Goal: Transaction & Acquisition: Purchase product/service

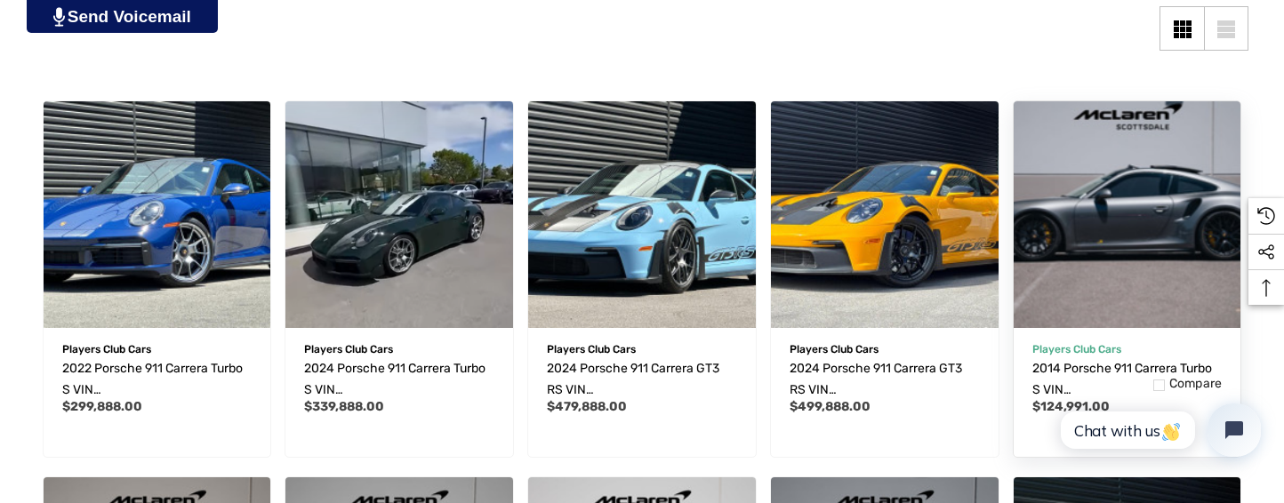
click at [1142, 236] on img "2014 Porsche 911 Carrera Turbo S VIN WP0AD2A9XES167625,$124,991.00\a" at bounding box center [1127, 215] width 250 height 250
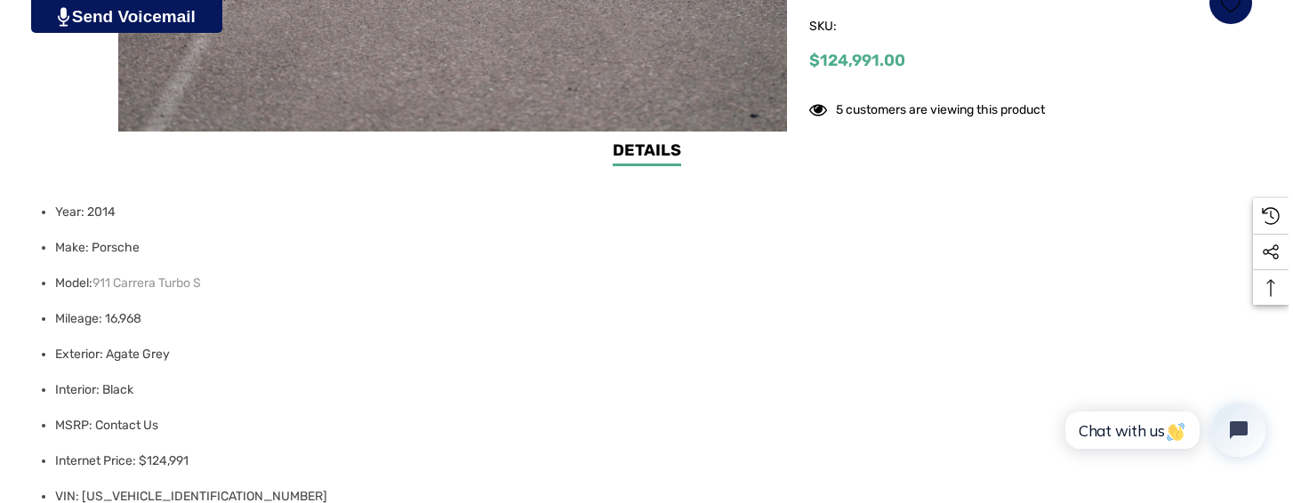
scroll to position [440, 0]
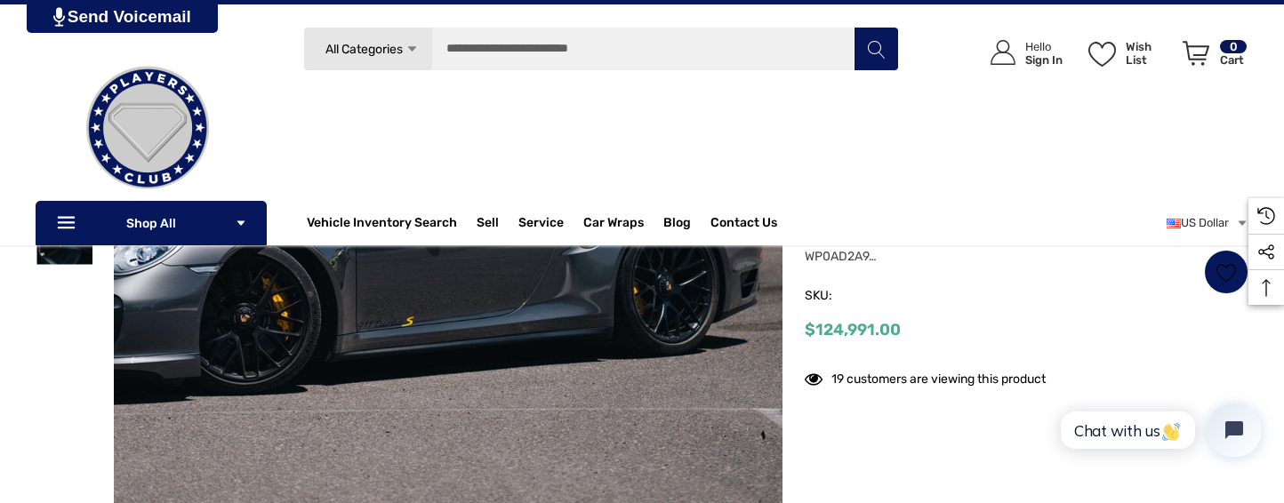
click at [605, 353] on img at bounding box center [339, 221] width 1138 height 758
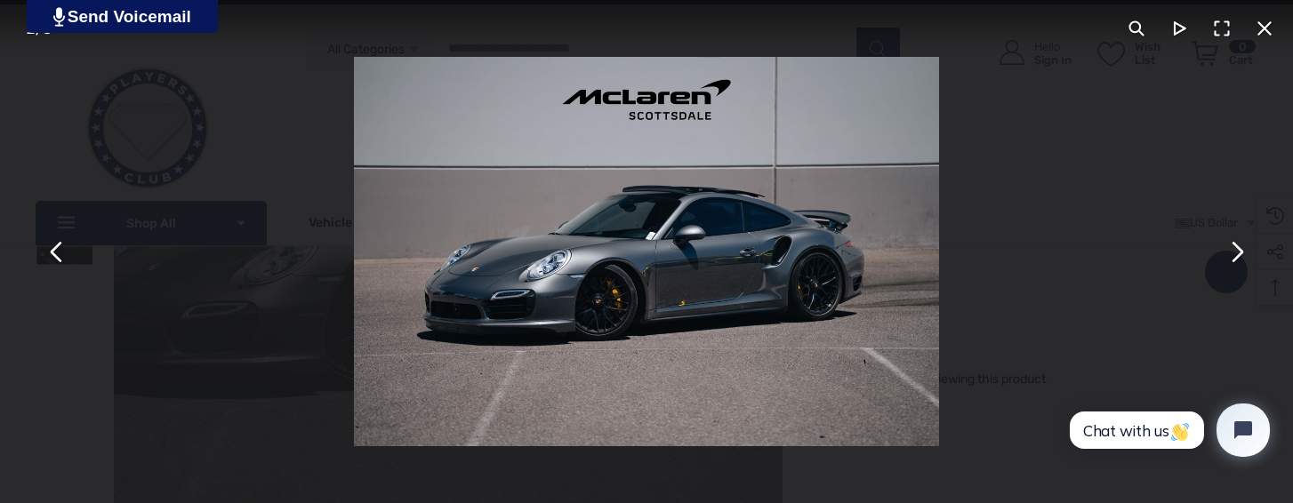
click at [1243, 266] on button "You can close this modal content with the ESC key" at bounding box center [1236, 251] width 43 height 43
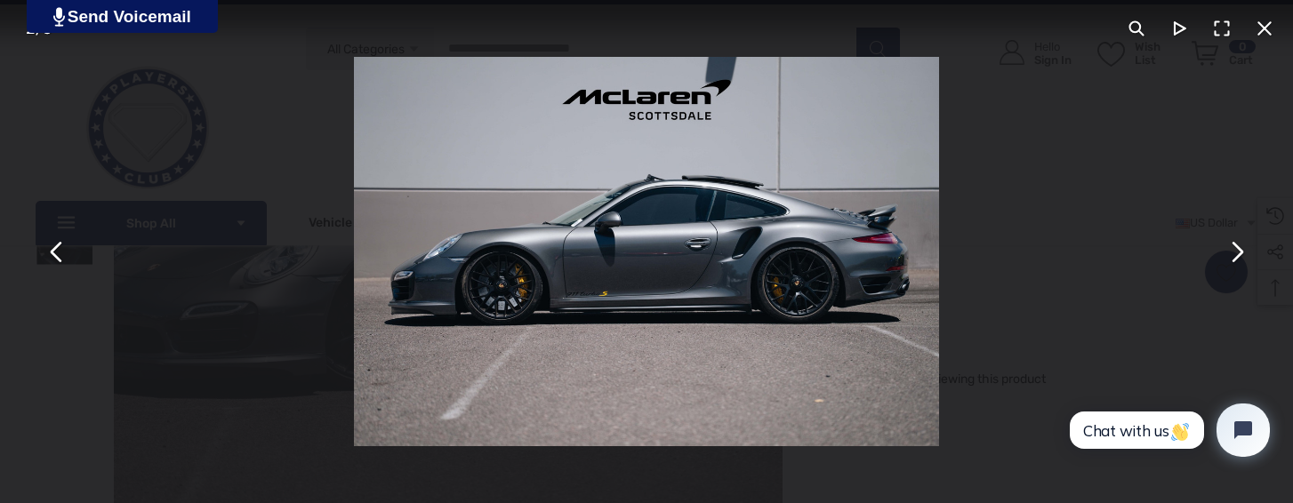
click at [1243, 266] on button "You can close this modal content with the ESC key" at bounding box center [1236, 251] width 43 height 43
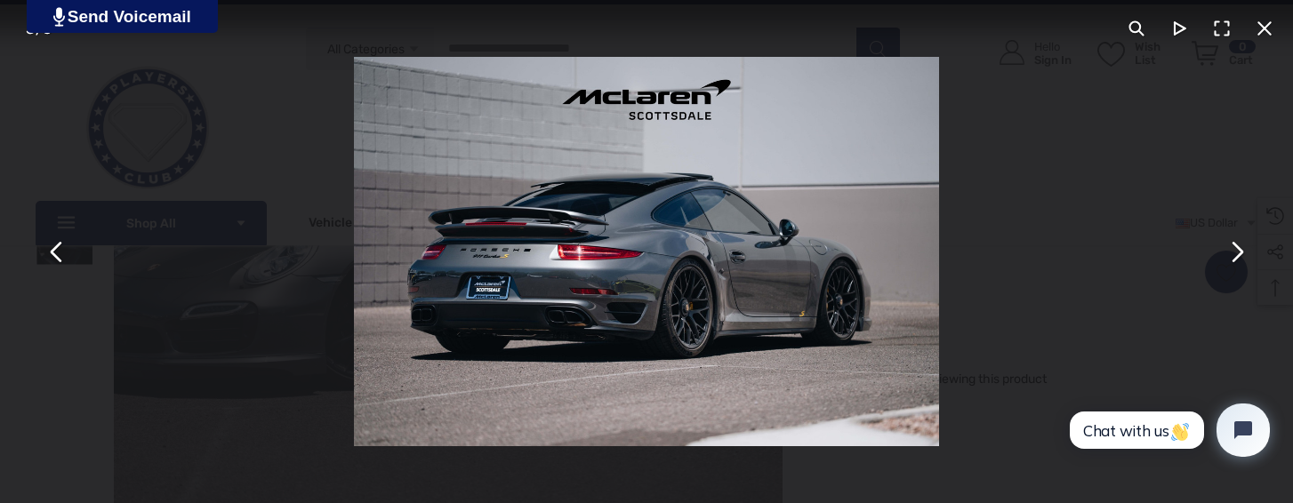
click at [1243, 266] on button "You can close this modal content with the ESC key" at bounding box center [1236, 251] width 43 height 43
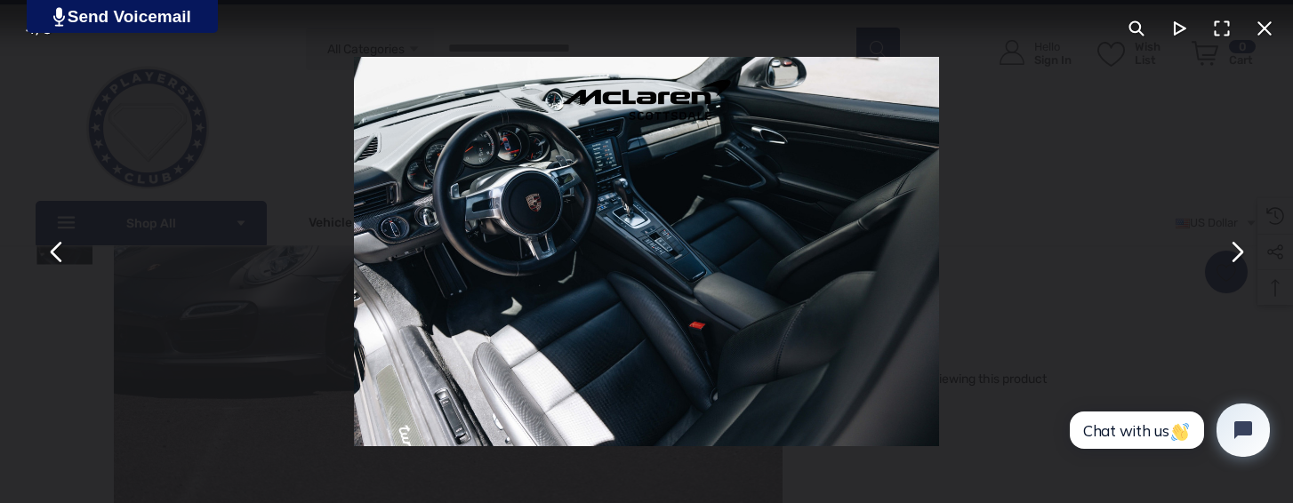
click at [1243, 266] on button "You can close this modal content with the ESC key" at bounding box center [1236, 251] width 43 height 43
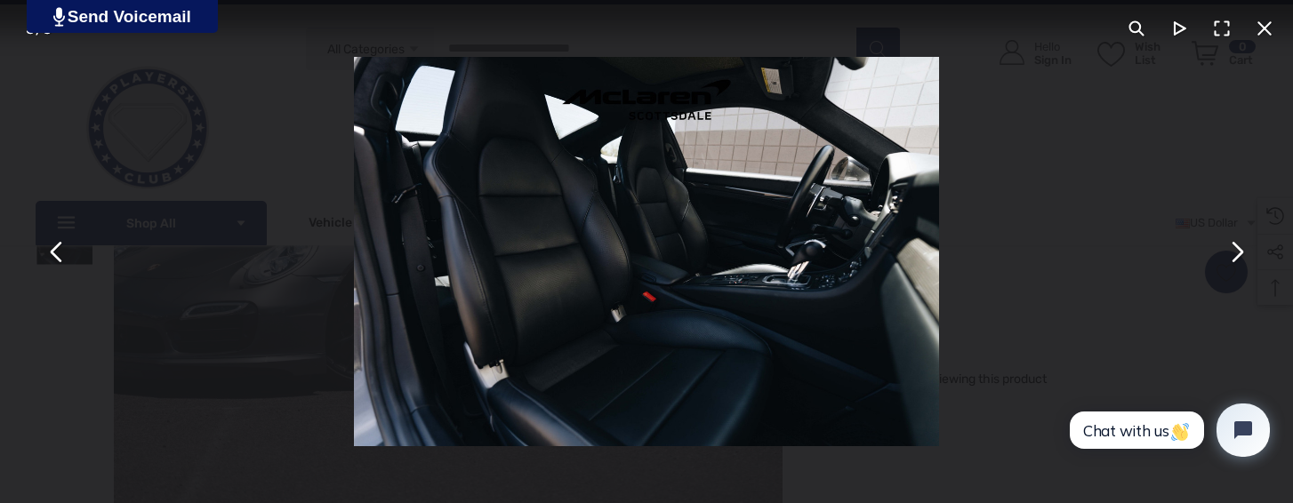
click at [1243, 266] on button "You can close this modal content with the ESC key" at bounding box center [1236, 251] width 43 height 43
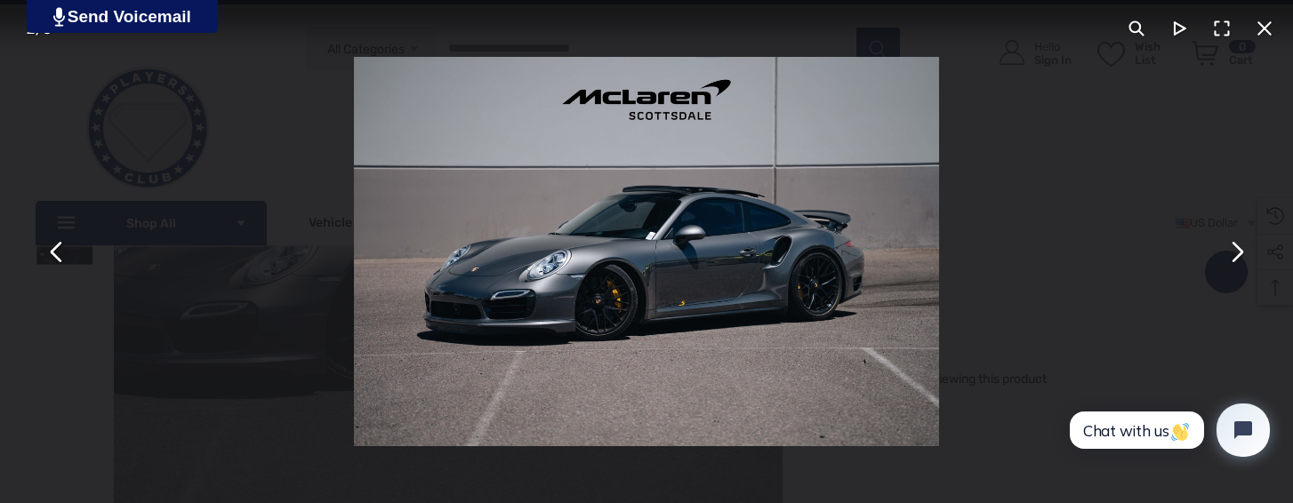
click at [1243, 266] on button "You can close this modal content with the ESC key" at bounding box center [1236, 251] width 43 height 43
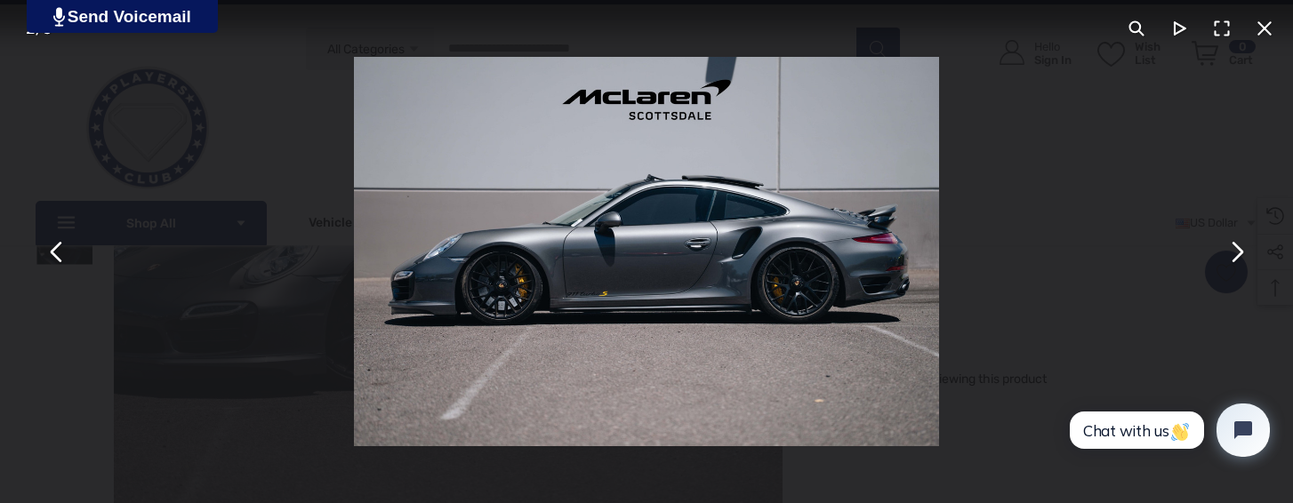
click at [1243, 266] on button "You can close this modal content with the ESC key" at bounding box center [1236, 251] width 43 height 43
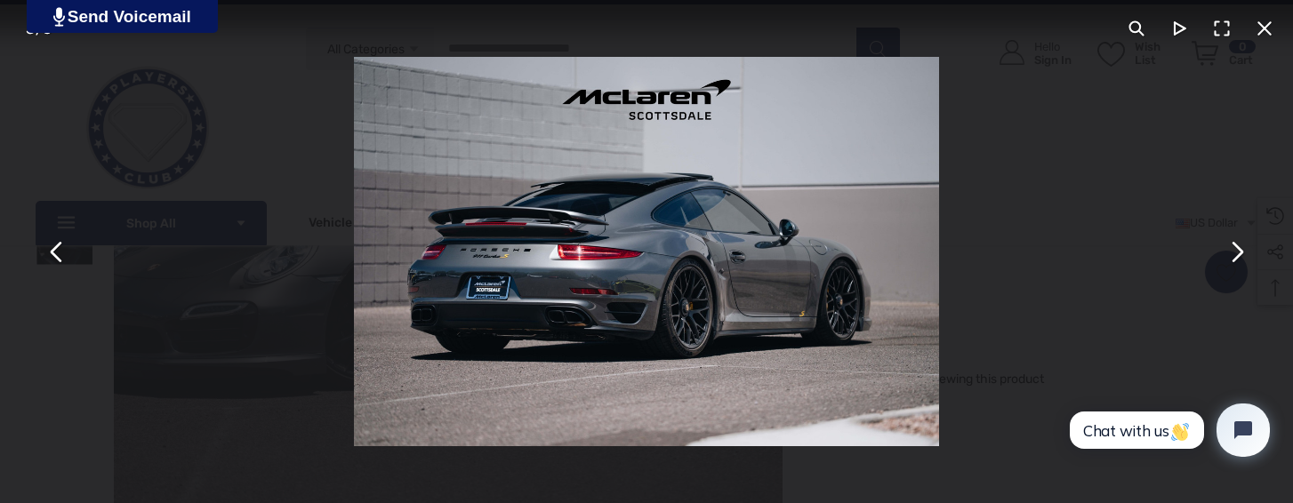
click at [1243, 266] on button "You can close this modal content with the ESC key" at bounding box center [1236, 251] width 43 height 43
